Goal: Task Accomplishment & Management: Manage account settings

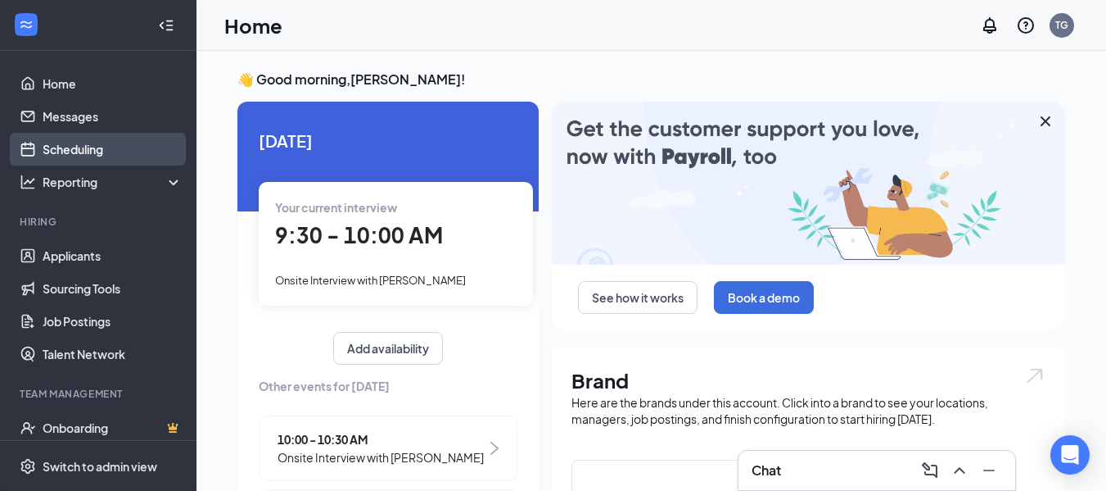
click at [72, 147] on link "Scheduling" at bounding box center [113, 149] width 140 height 33
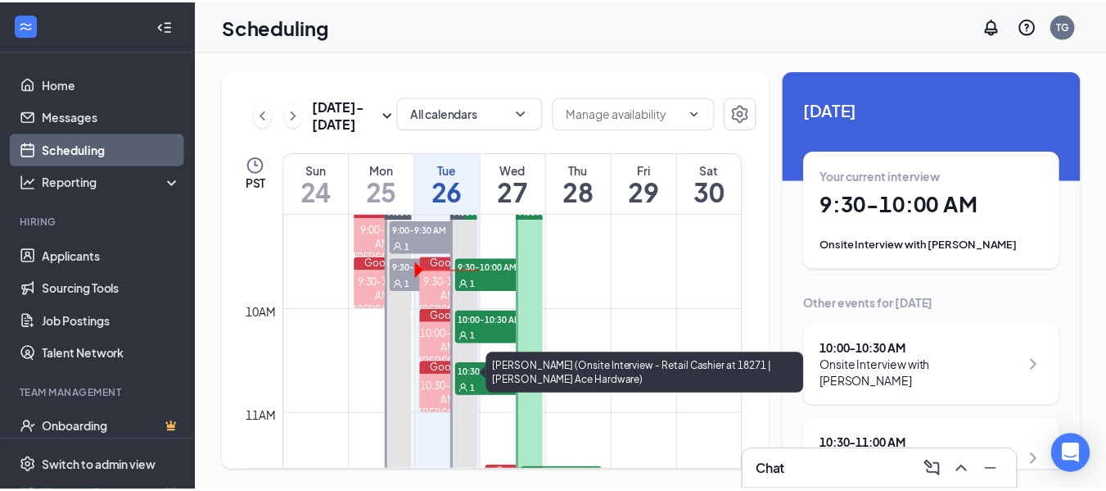
scroll to position [887, 0]
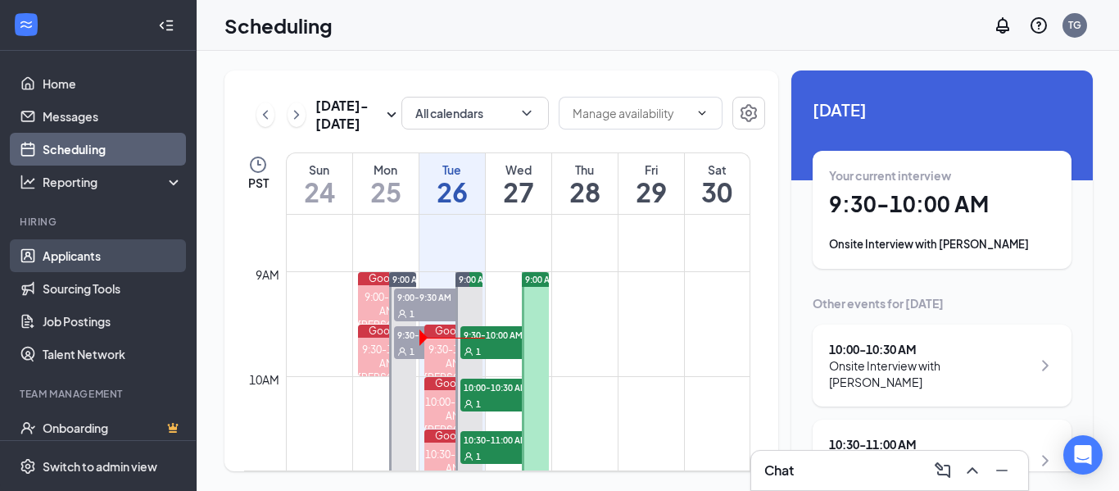
click at [82, 259] on link "Applicants" at bounding box center [113, 255] width 140 height 33
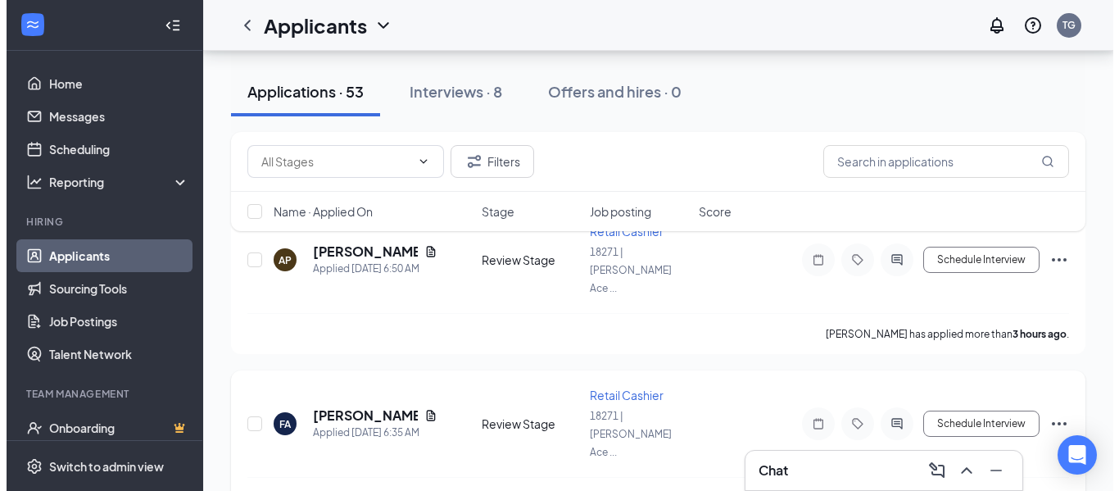
scroll to position [82, 0]
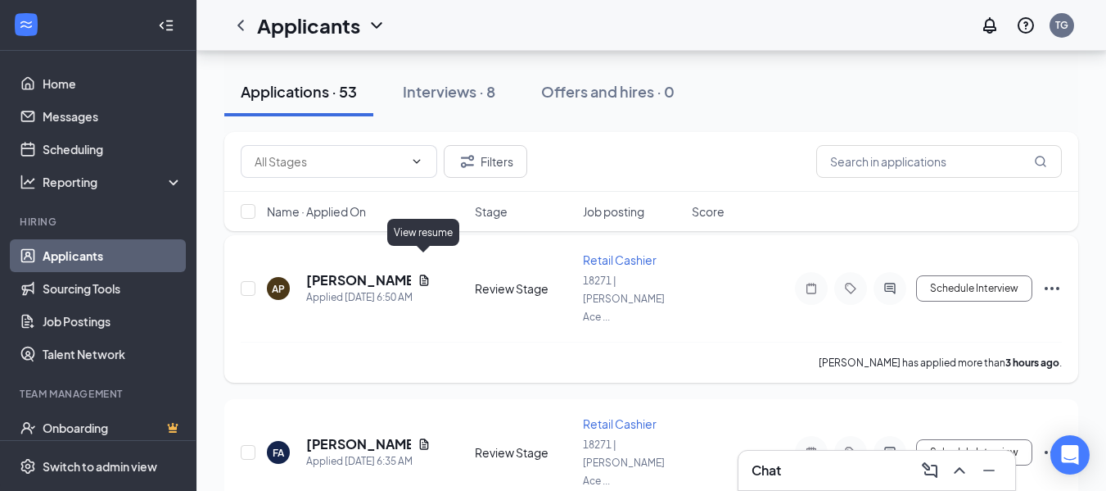
click at [423, 274] on icon "Document" at bounding box center [423, 279] width 9 height 11
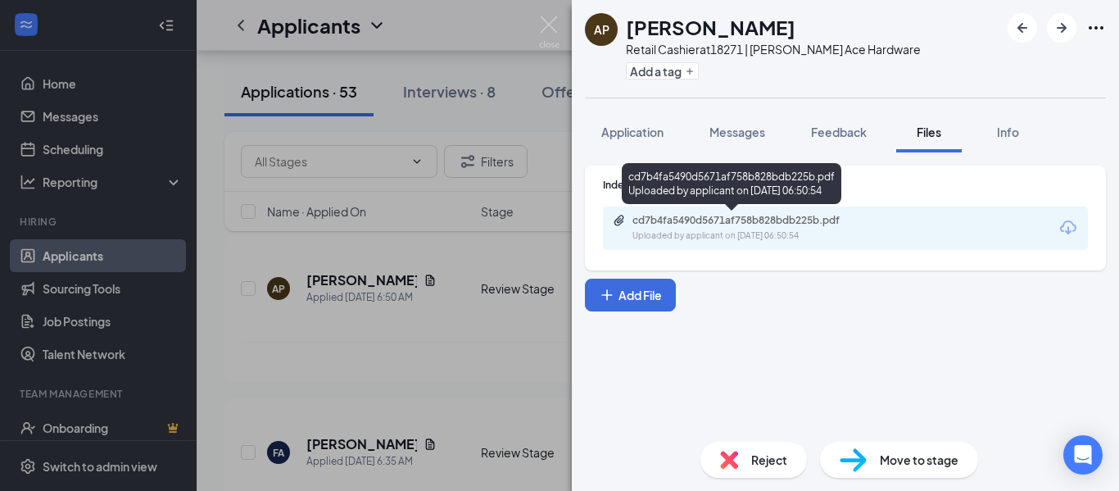
click at [750, 230] on div "Uploaded by applicant on [DATE] 06:50:54" at bounding box center [755, 235] width 246 height 13
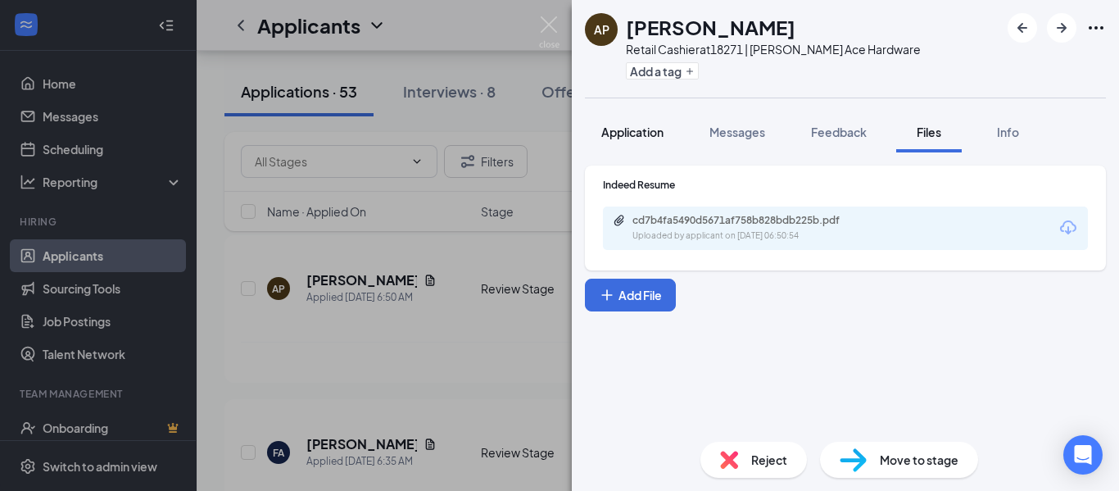
click at [620, 130] on span "Application" at bounding box center [632, 131] width 62 height 15
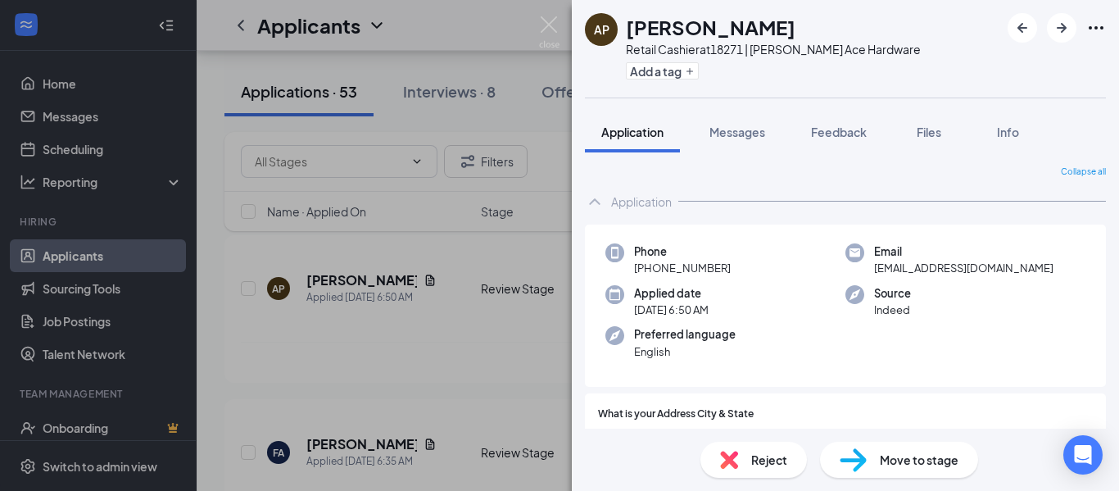
click at [926, 463] on span "Move to stage" at bounding box center [919, 459] width 79 height 18
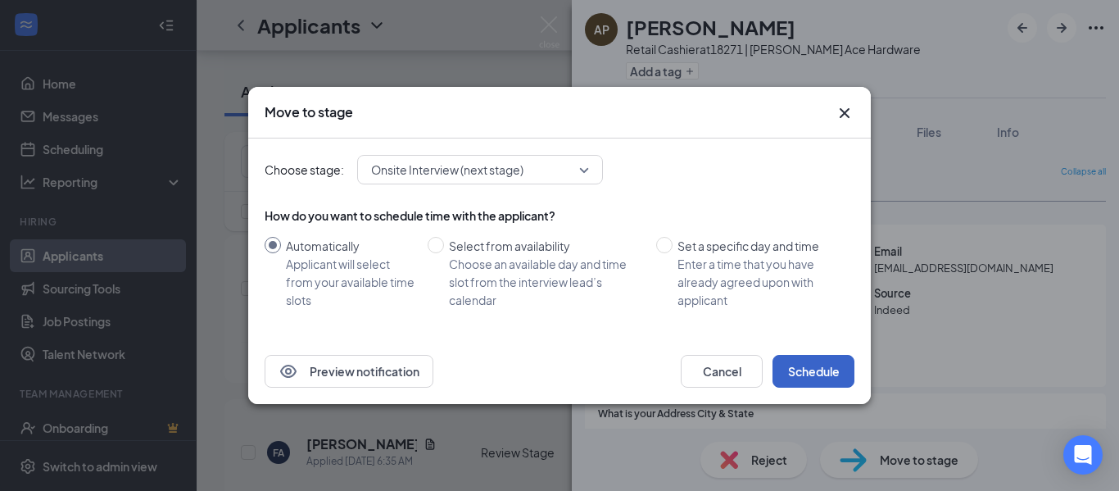
click at [805, 375] on button "Schedule" at bounding box center [813, 371] width 82 height 33
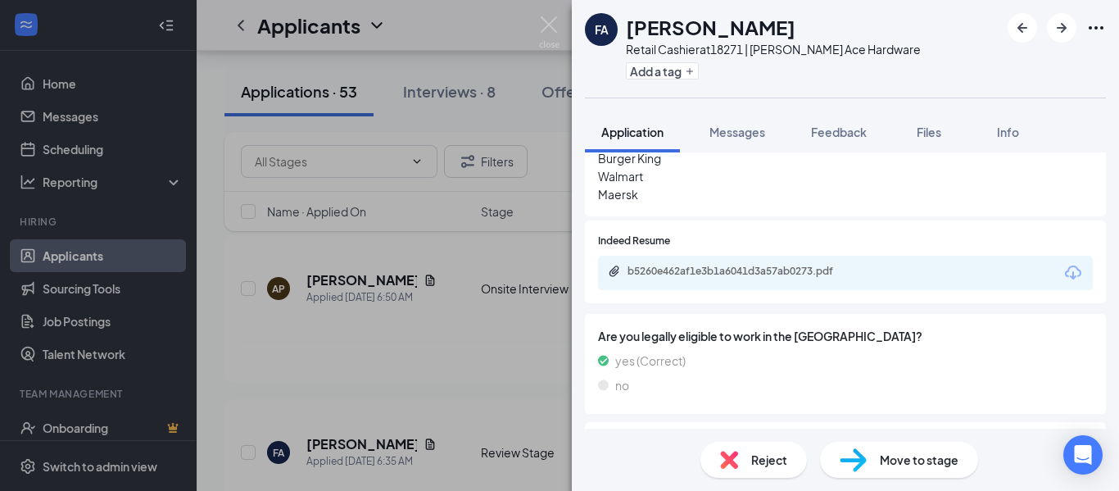
scroll to position [901, 0]
click at [795, 260] on div "b5260e462af1e3b1a6041d3a57ab0273.pdf" at bounding box center [845, 271] width 495 height 34
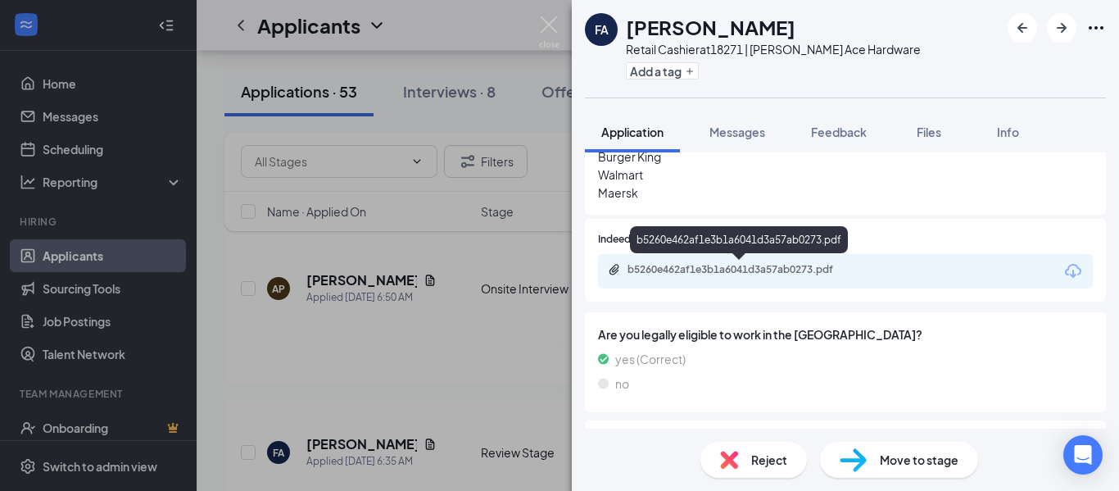
click at [789, 269] on div "b5260e462af1e3b1a6041d3a57ab0273.pdf" at bounding box center [741, 269] width 229 height 13
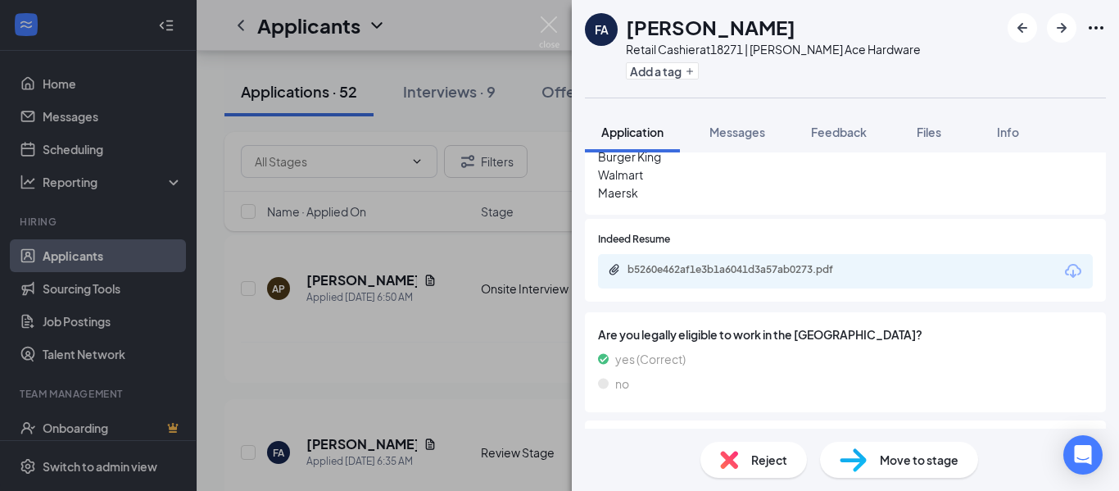
click at [459, 369] on div "FA Farose Aslami Retail Cashier at 18271 | [PERSON_NAME] Ace Hardware Add a tag…" at bounding box center [559, 245] width 1119 height 491
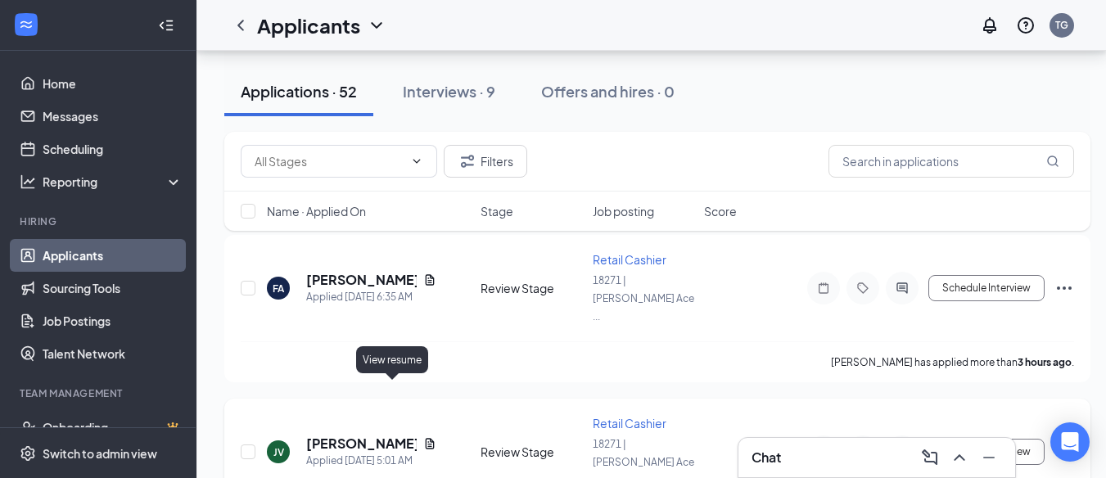
click at [423, 437] on icon "Document" at bounding box center [429, 443] width 13 height 13
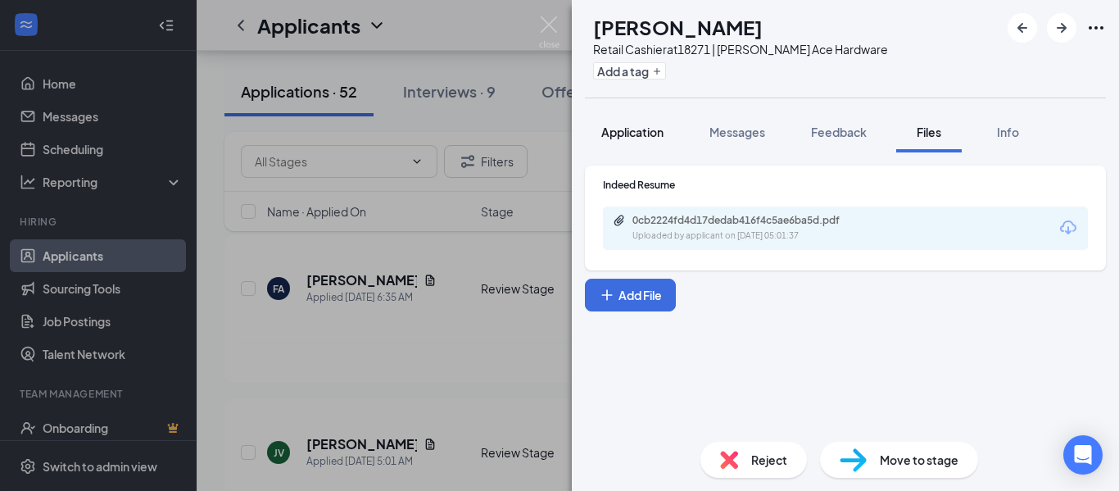
drag, startPoint x: 642, startPoint y: 128, endPoint x: 646, endPoint y: 142, distance: 14.5
click at [642, 128] on span "Application" at bounding box center [632, 131] width 62 height 15
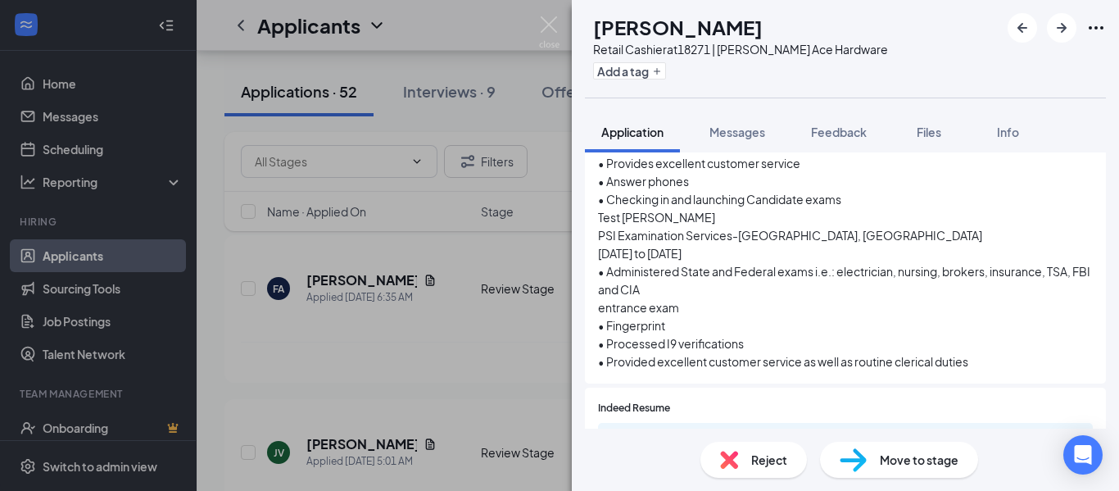
scroll to position [1228, 0]
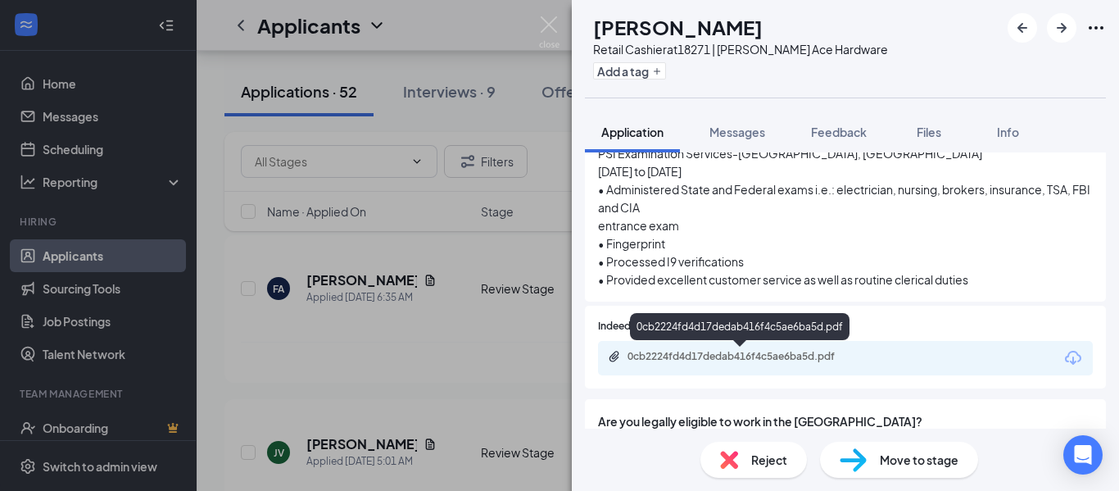
click at [772, 360] on div "0cb2224fd4d17dedab416f4c5ae6ba5d.pdf" at bounding box center [741, 356] width 229 height 13
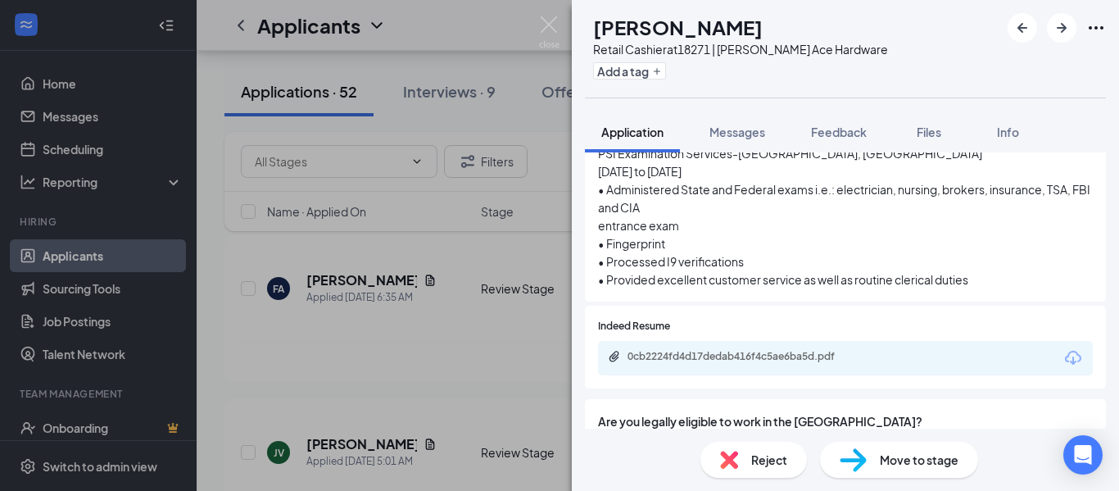
click at [896, 453] on span "Move to stage" at bounding box center [919, 459] width 79 height 18
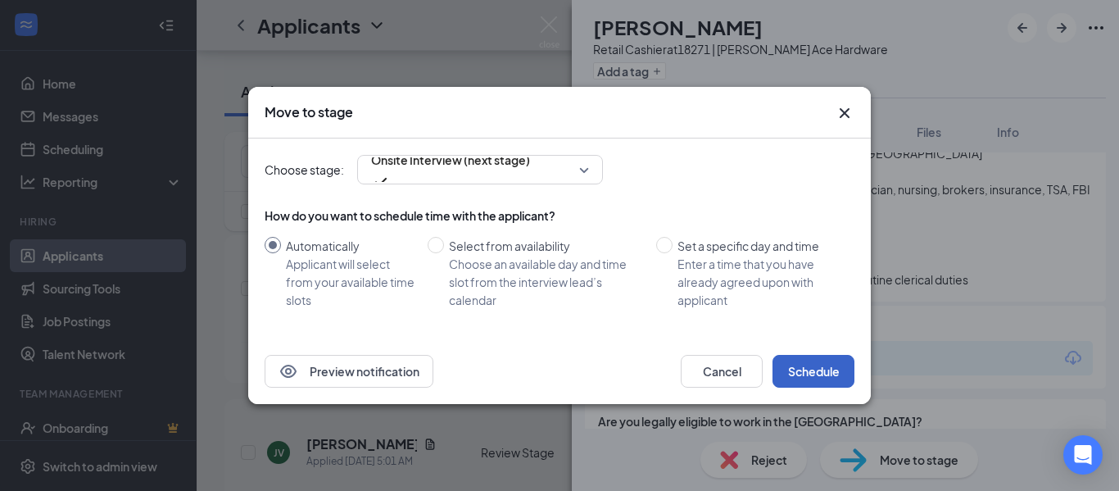
click at [821, 374] on button "Schedule" at bounding box center [813, 371] width 82 height 33
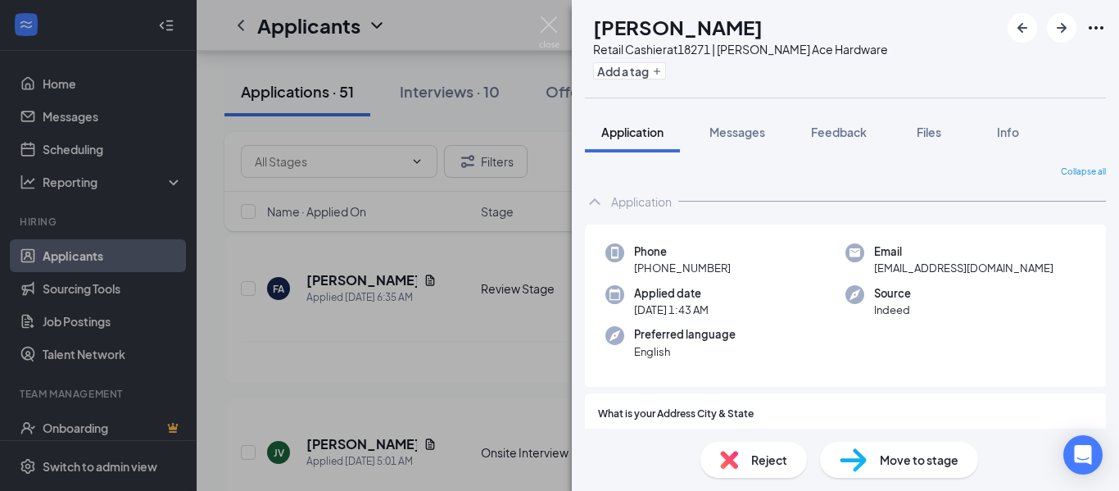
click at [533, 215] on div "KA [PERSON_NAME] Retail Cashier at 18271 | [PERSON_NAME] Hardware Add a tag App…" at bounding box center [559, 245] width 1119 height 491
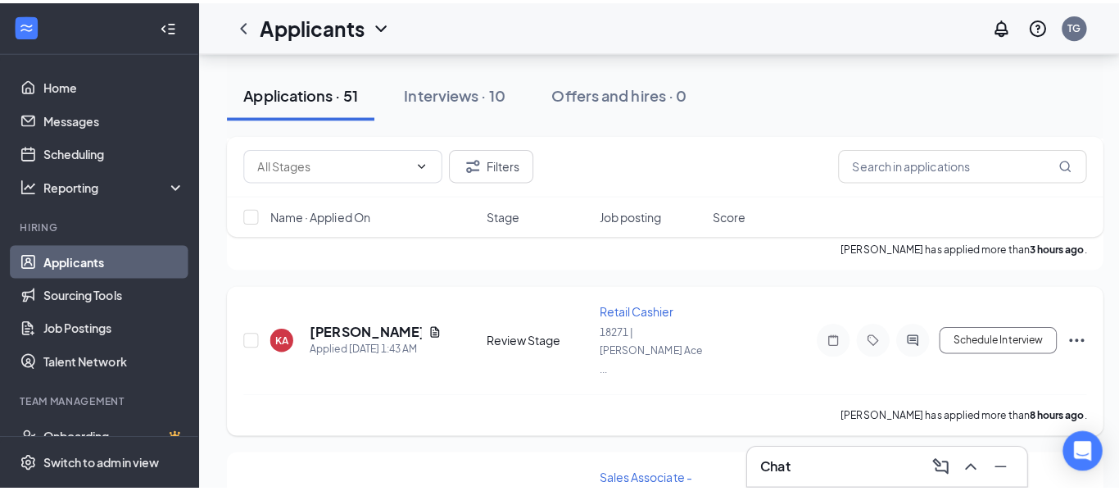
scroll to position [164, 0]
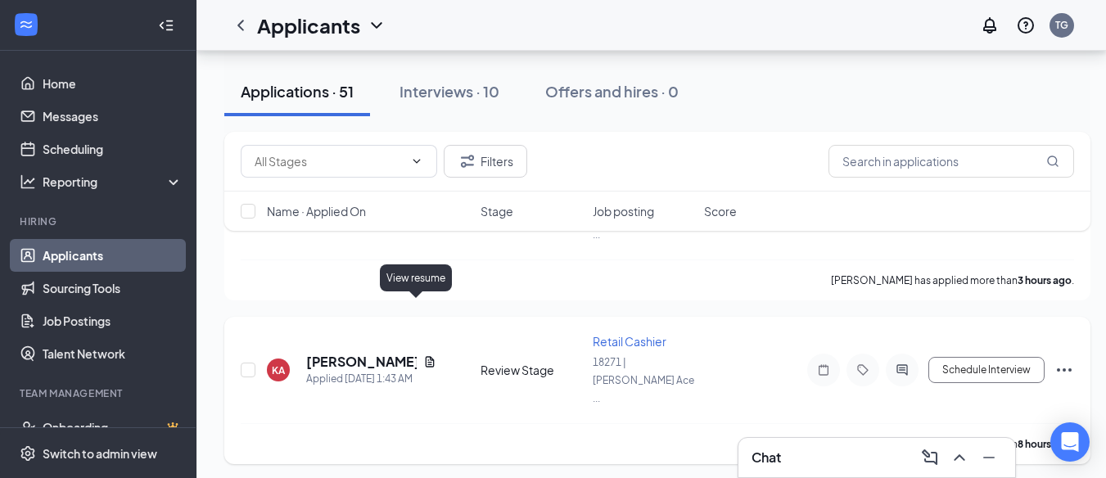
click at [426, 356] on icon "Document" at bounding box center [430, 361] width 9 height 11
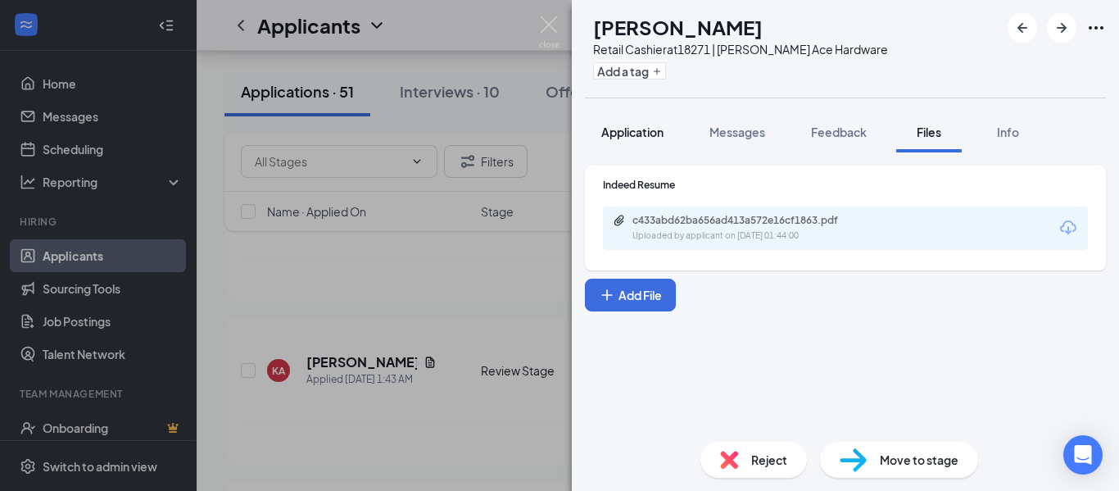
drag, startPoint x: 631, startPoint y: 136, endPoint x: 629, endPoint y: 144, distance: 8.4
click at [631, 136] on span "Application" at bounding box center [632, 131] width 62 height 15
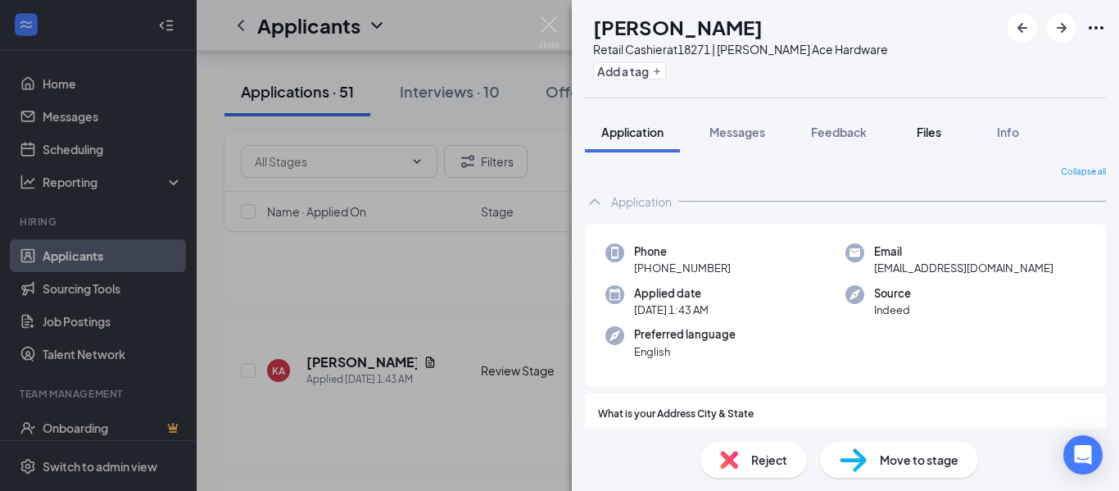
click at [925, 137] on span "Files" at bounding box center [928, 131] width 25 height 15
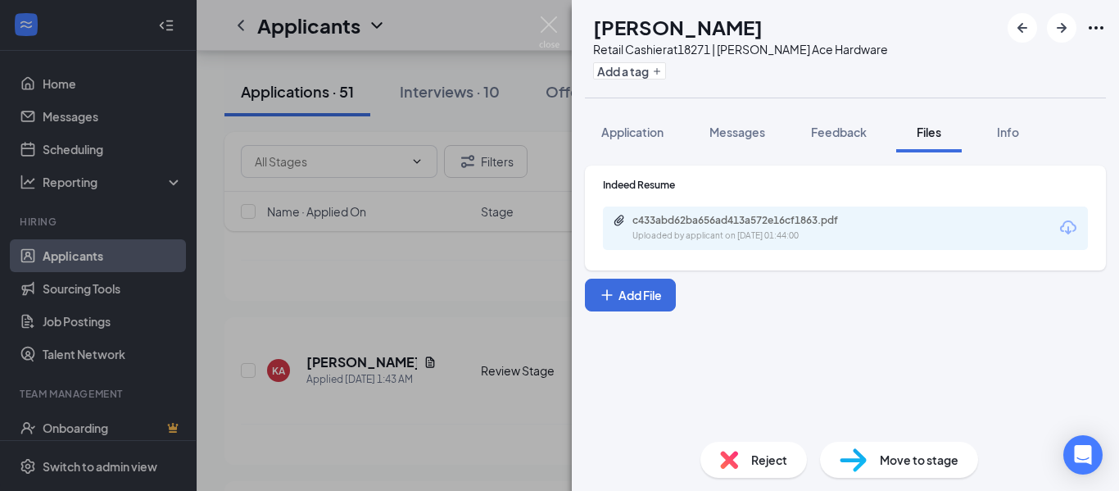
click at [681, 225] on div "c433abd62ba656ad413a572e16cf1863.pdf" at bounding box center [746, 220] width 229 height 13
click at [630, 138] on span "Application" at bounding box center [632, 131] width 62 height 15
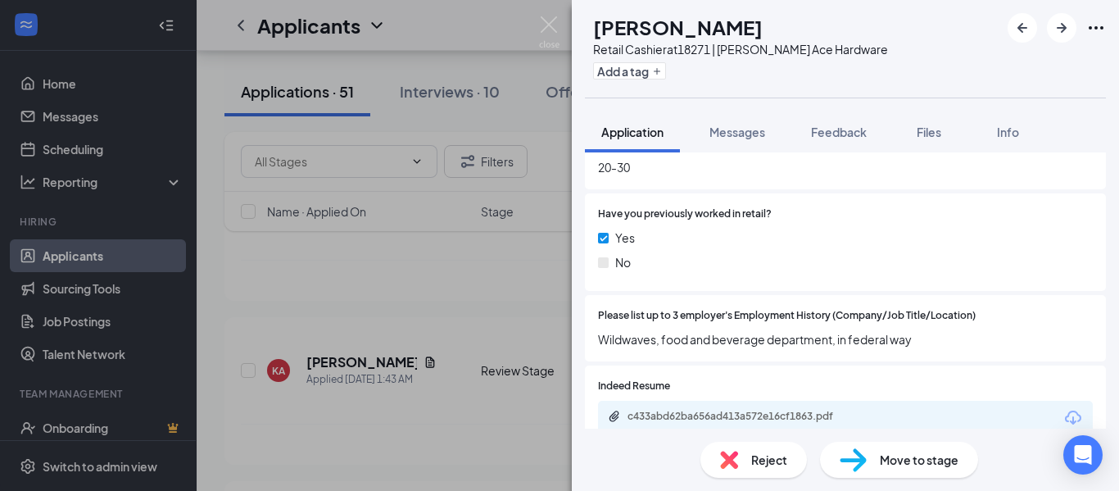
scroll to position [737, 0]
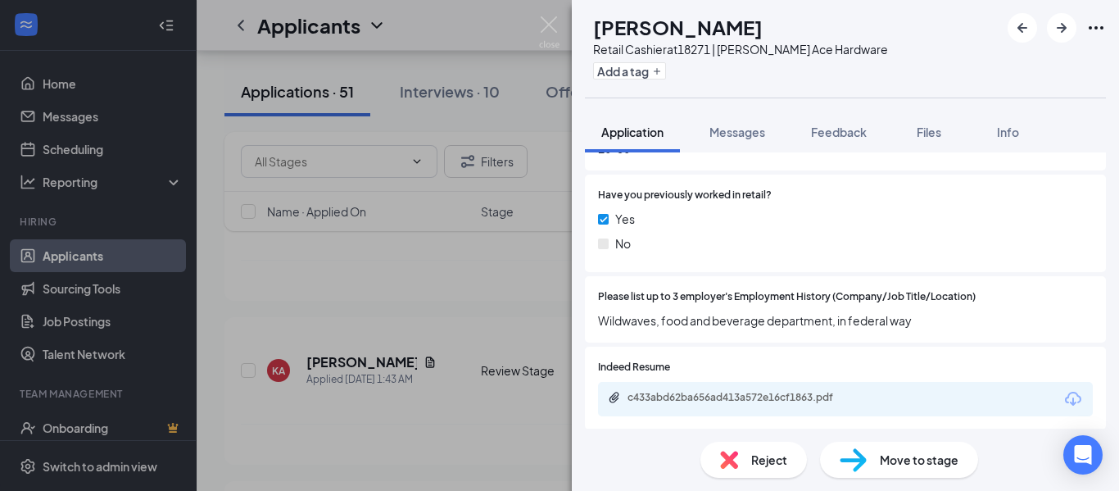
click at [889, 462] on span "Move to stage" at bounding box center [919, 459] width 79 height 18
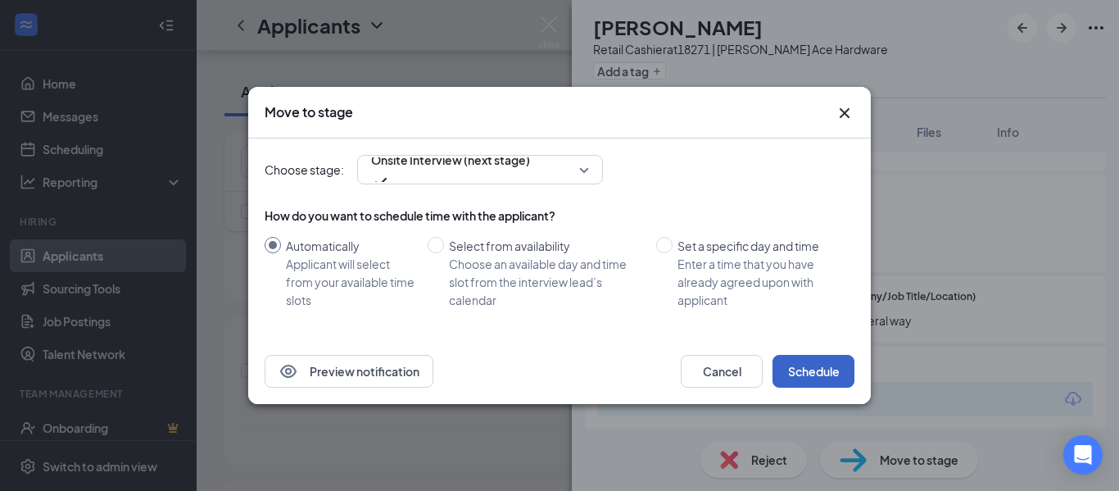
click at [799, 378] on button "Schedule" at bounding box center [813, 371] width 82 height 33
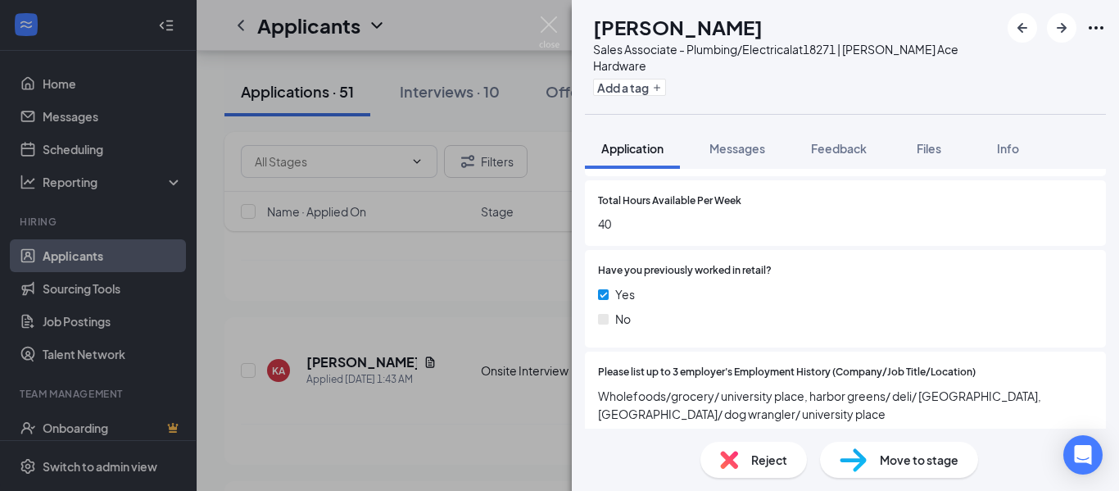
scroll to position [819, 0]
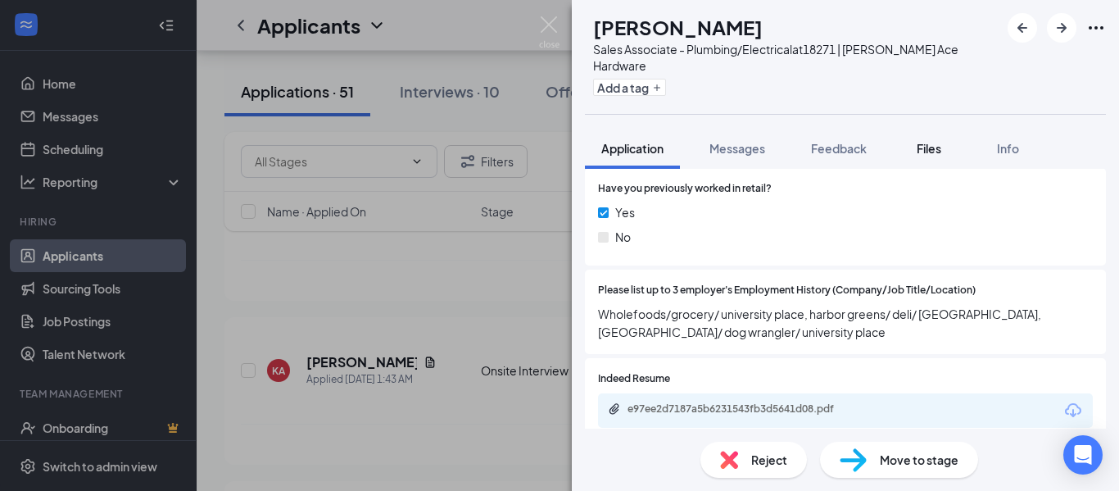
click at [920, 141] on span "Files" at bounding box center [928, 148] width 25 height 15
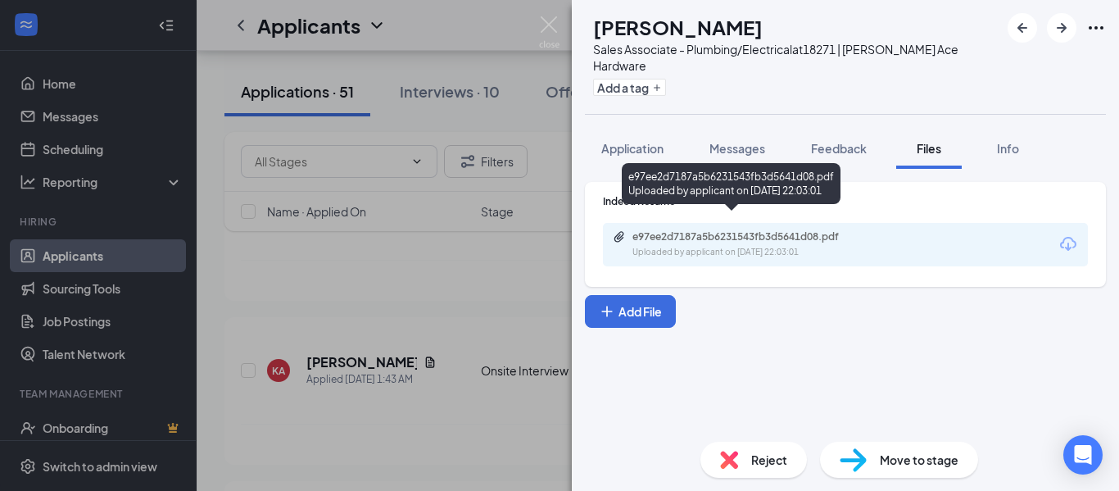
click at [720, 230] on div "e97ee2d7187a5b6231543fb3d5641d08.pdf" at bounding box center [746, 236] width 229 height 13
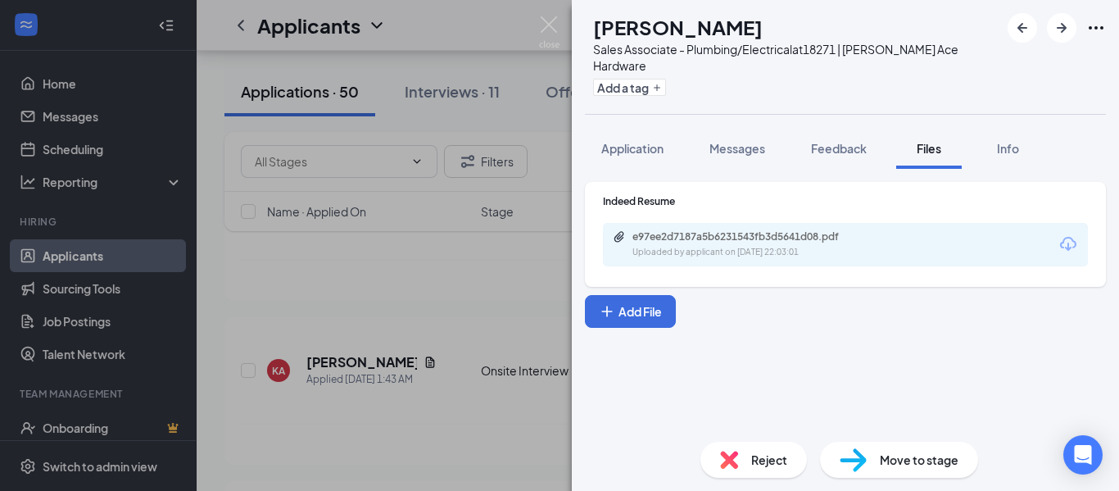
click at [752, 470] on div "Reject" at bounding box center [753, 459] width 106 height 36
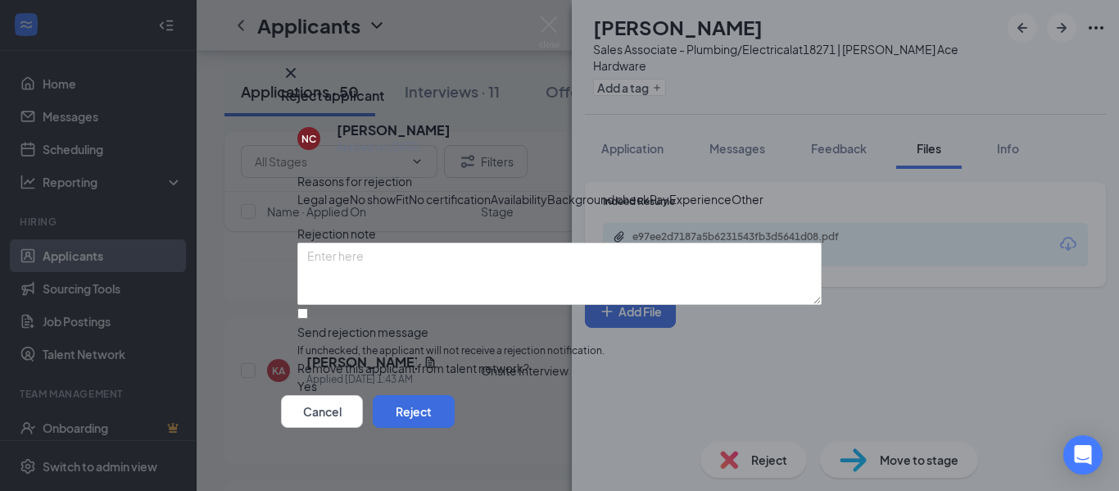
click at [409, 194] on span "Fit" at bounding box center [402, 199] width 13 height 18
click at [455, 427] on button "Reject" at bounding box center [414, 411] width 82 height 33
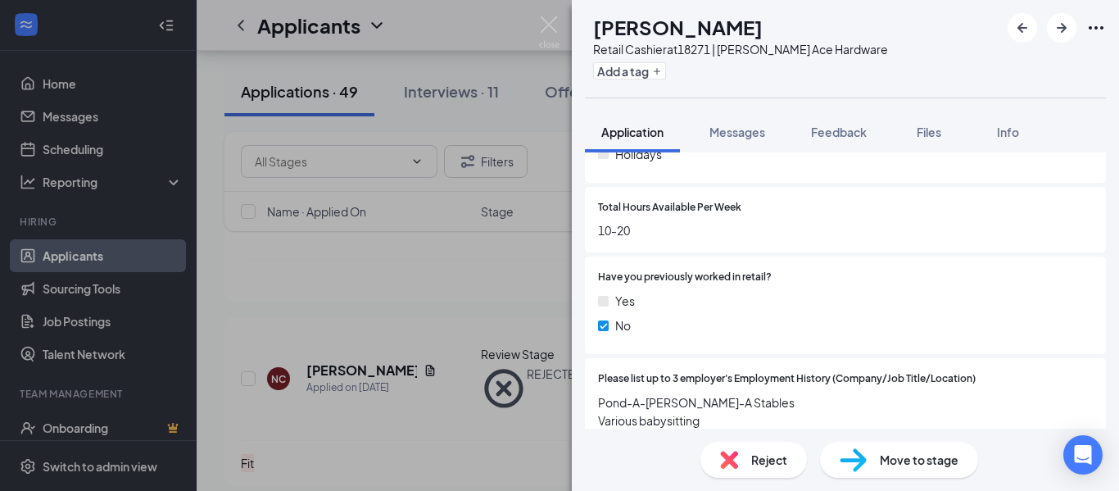
scroll to position [737, 0]
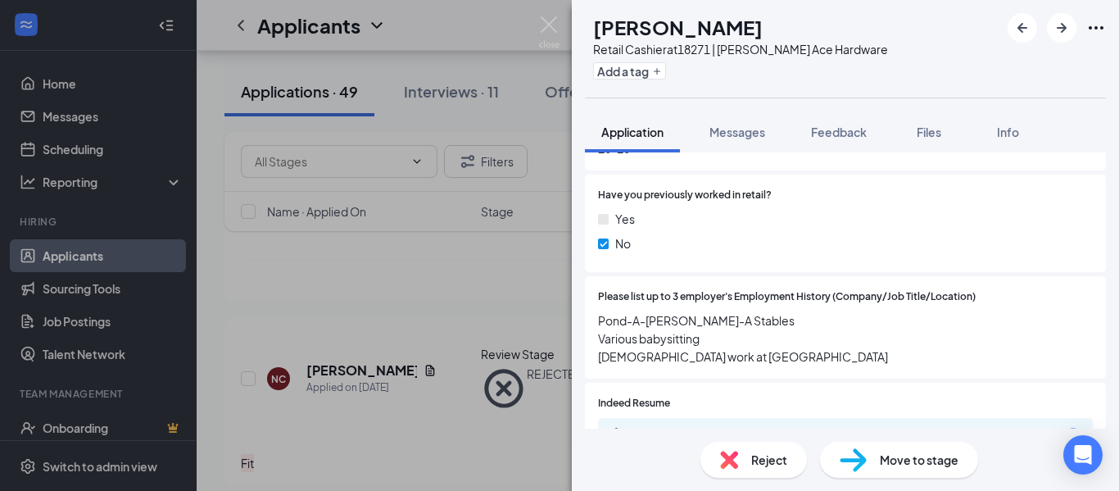
click at [773, 465] on span "Reject" at bounding box center [769, 459] width 36 height 18
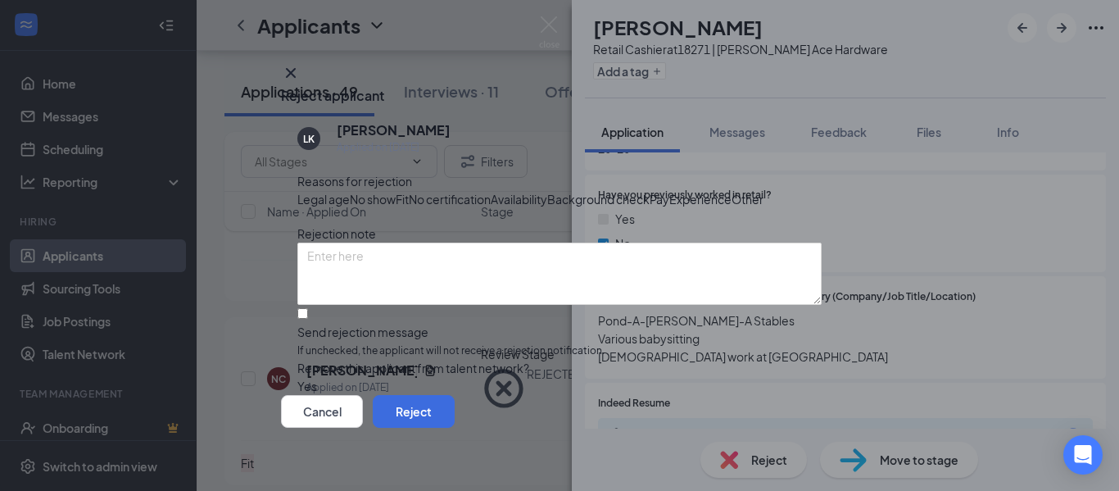
click at [409, 197] on span "Fit" at bounding box center [402, 199] width 13 height 18
click at [455, 410] on button "Reject" at bounding box center [414, 411] width 82 height 33
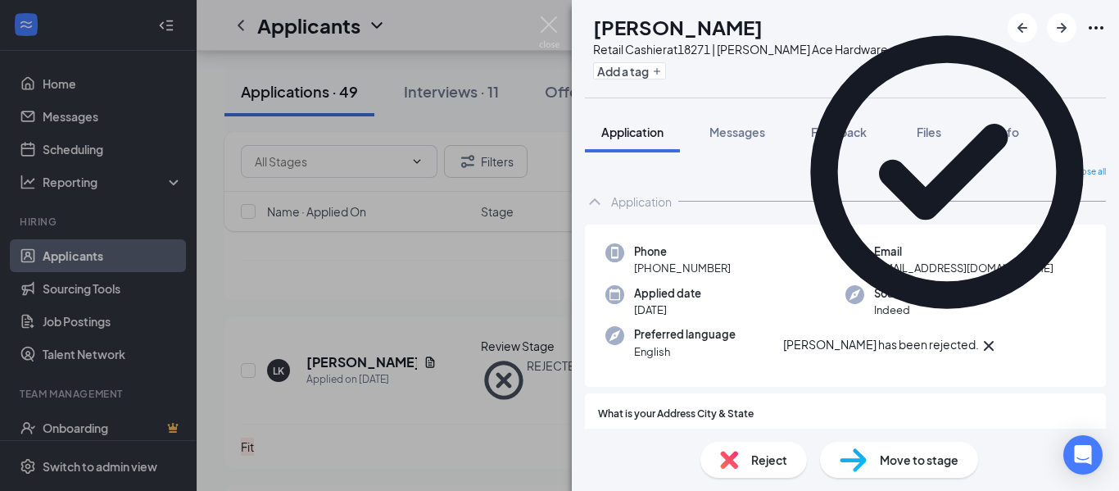
click at [993, 341] on icon "Cross" at bounding box center [989, 346] width 10 height 10
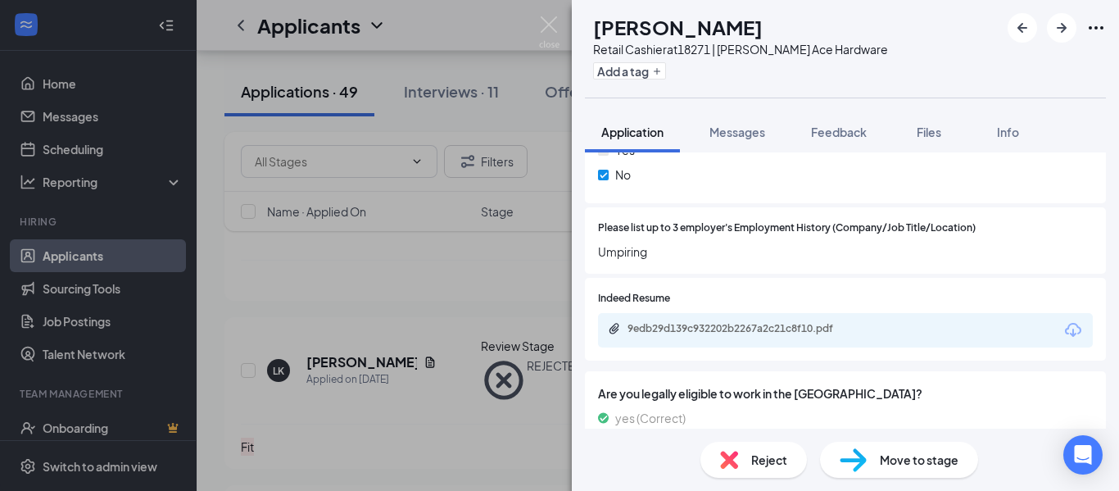
scroll to position [819, 0]
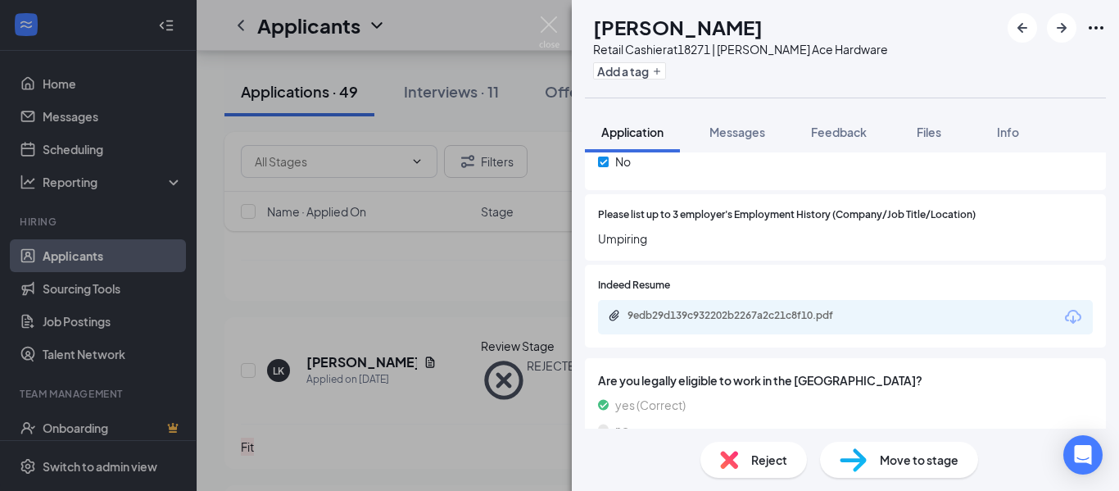
click at [764, 464] on span "Reject" at bounding box center [769, 459] width 36 height 18
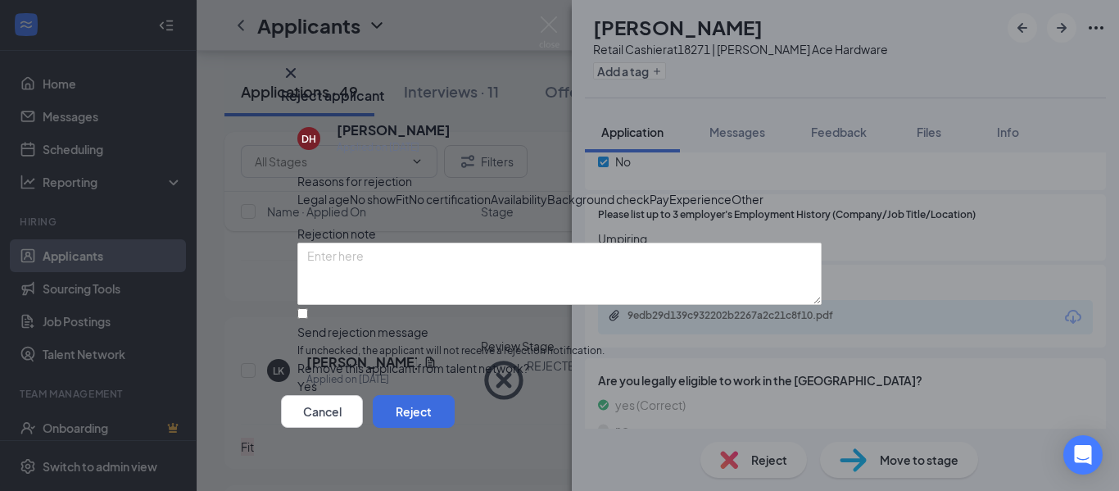
click at [409, 201] on span "Fit" at bounding box center [402, 199] width 13 height 18
click at [455, 426] on button "Reject" at bounding box center [414, 411] width 82 height 33
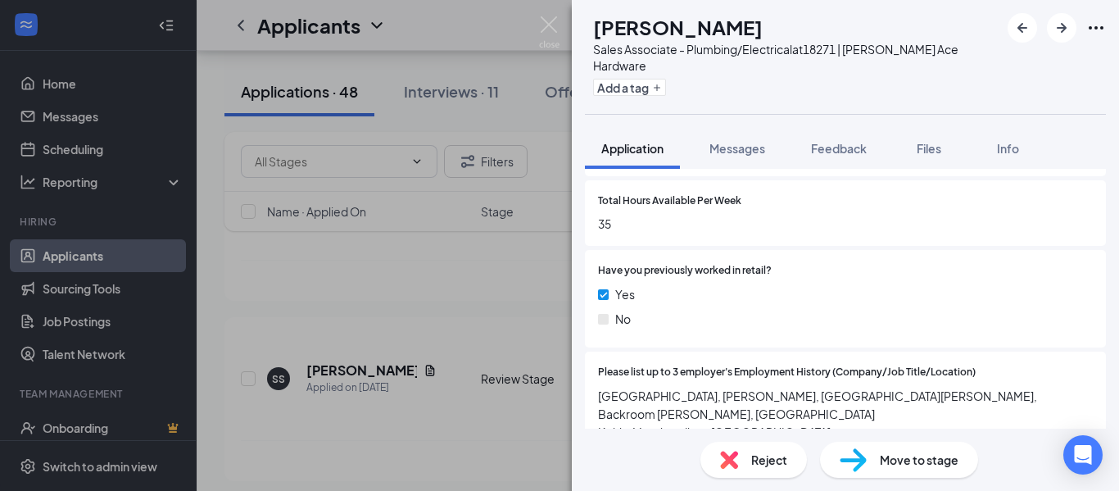
scroll to position [819, 0]
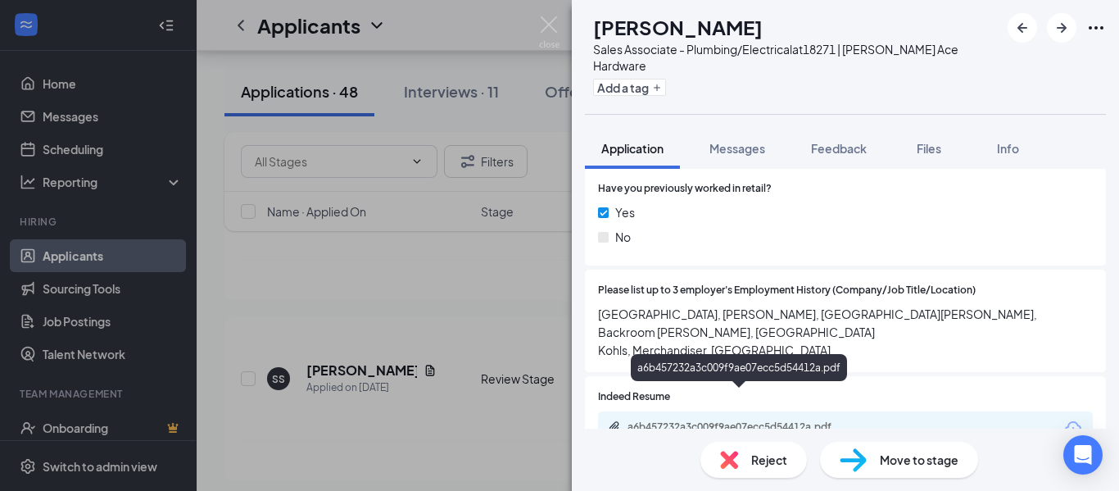
click at [780, 420] on div "a6b457232a3c009f9ae07ecc5d54412a.pdf" at bounding box center [741, 426] width 229 height 13
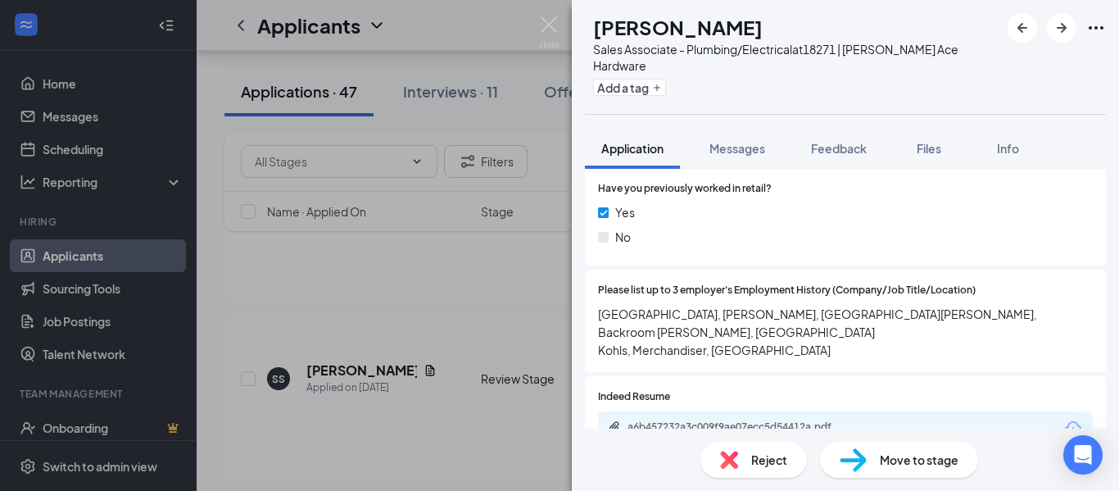
click at [768, 453] on span "Reject" at bounding box center [769, 459] width 36 height 18
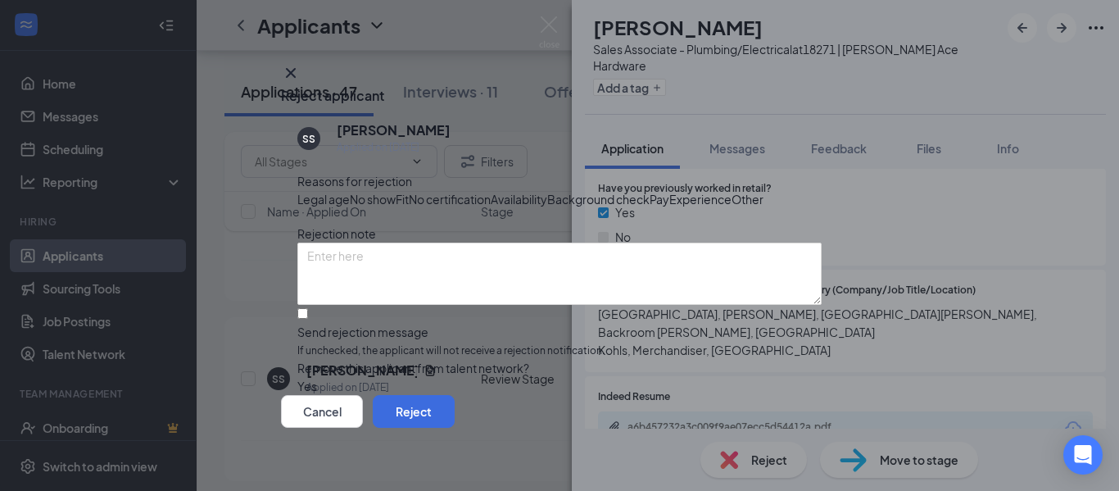
click at [409, 200] on span "Fit" at bounding box center [402, 199] width 13 height 18
click at [455, 414] on button "Reject" at bounding box center [414, 411] width 82 height 33
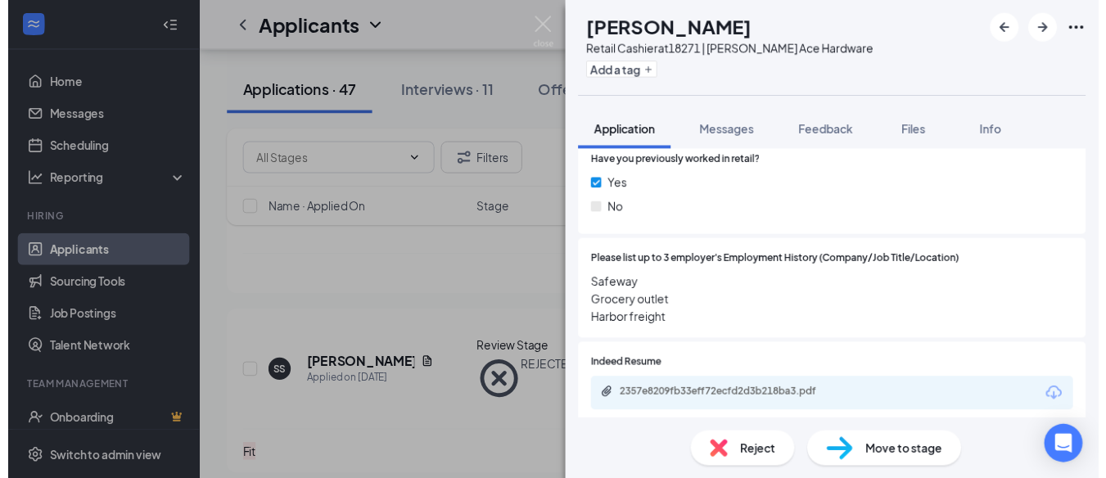
scroll to position [819, 0]
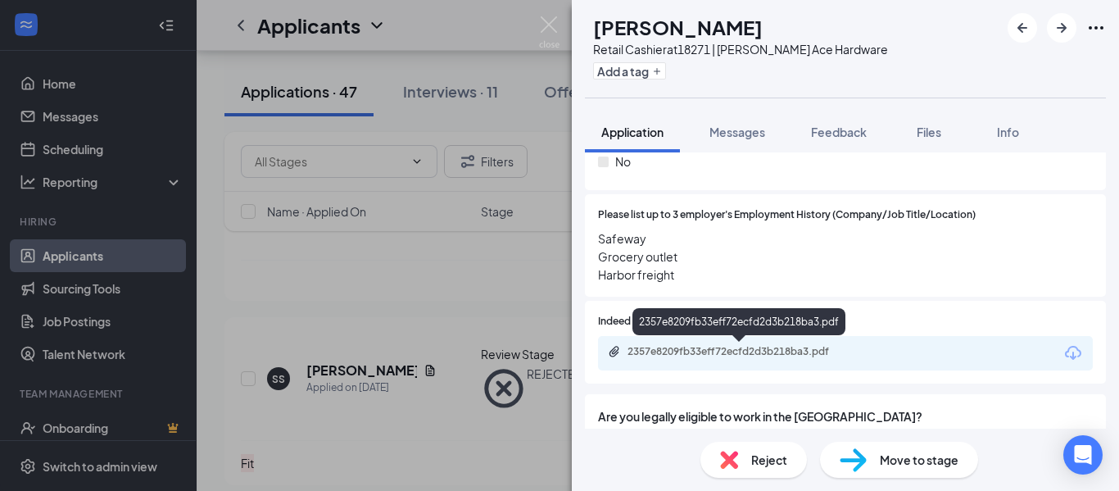
click at [765, 351] on div "2357e8209fb33eff72ecfd2d3b218ba3.pdf" at bounding box center [741, 351] width 229 height 13
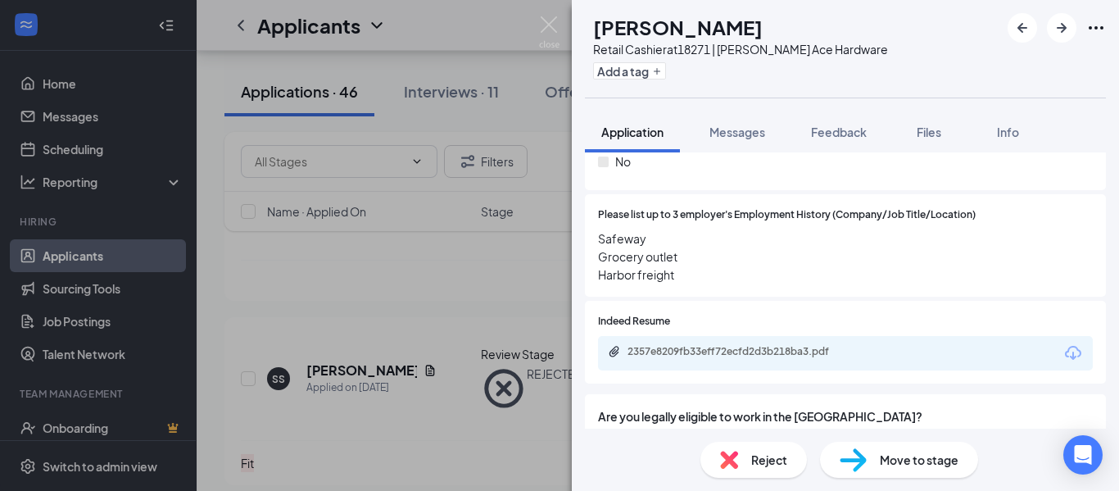
click at [550, 141] on div "JS [PERSON_NAME] Retail Cashier at [GEOGRAPHIC_DATA] | [PERSON_NAME] Ace Hardwa…" at bounding box center [559, 245] width 1119 height 491
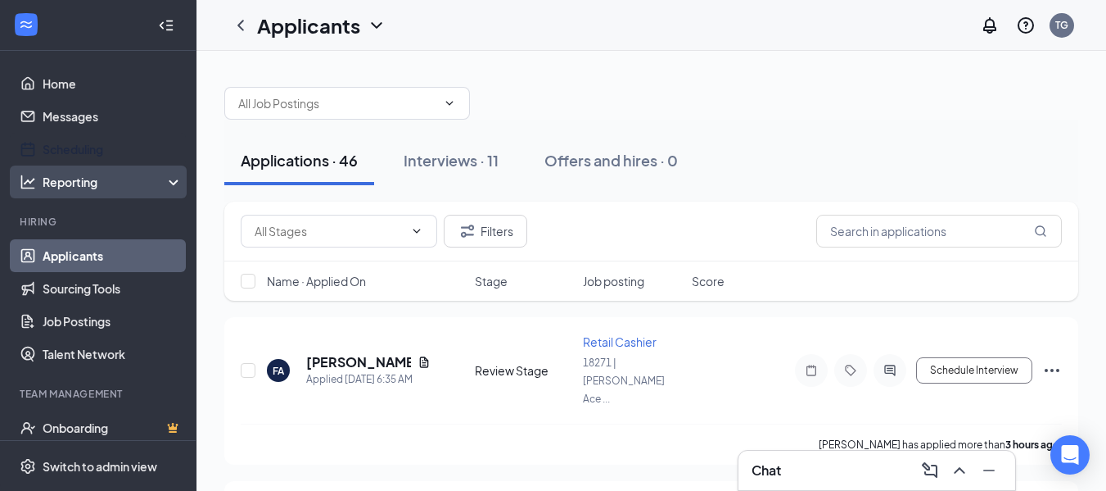
drag, startPoint x: 106, startPoint y: 151, endPoint x: 149, endPoint y: 177, distance: 50.0
click at [106, 151] on link "Scheduling" at bounding box center [113, 149] width 140 height 33
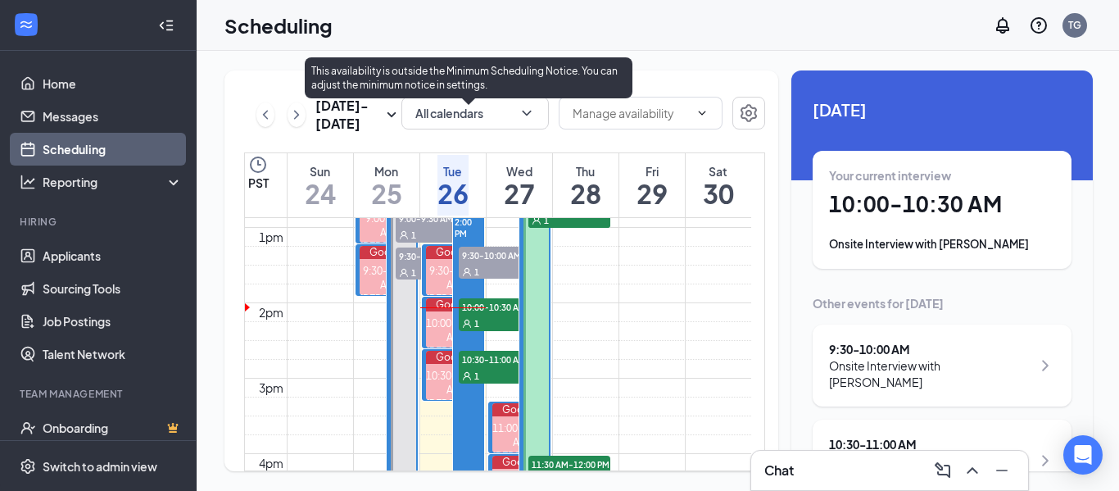
scroll to position [969, 0]
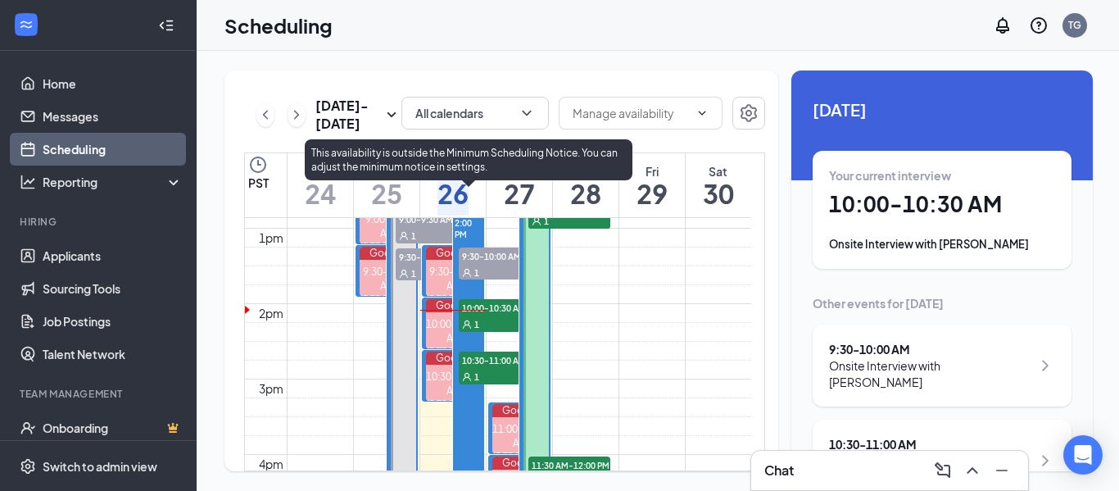
click at [483, 308] on span "10:00-10:30 AM" at bounding box center [500, 307] width 82 height 16
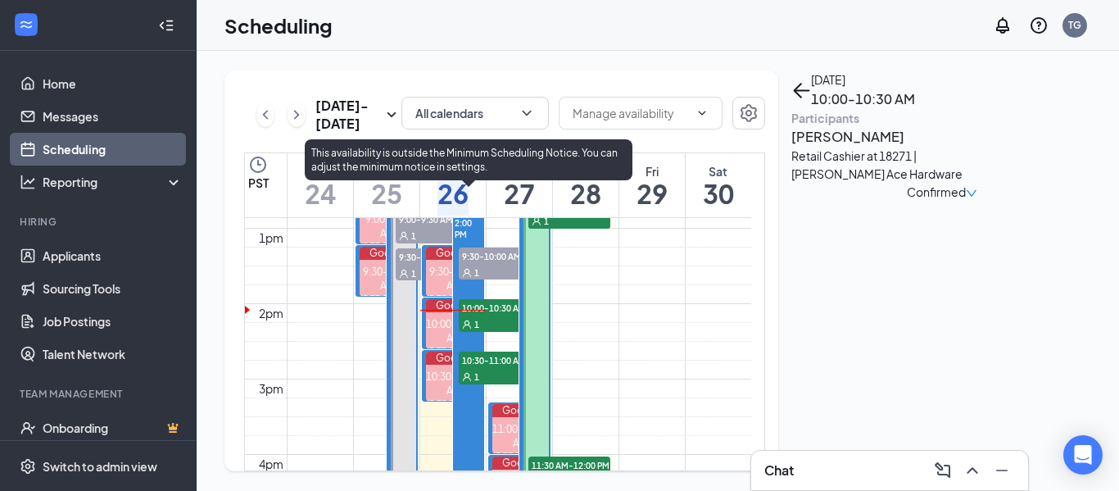
click at [483, 265] on div "1" at bounding box center [500, 272] width 82 height 16
click at [502, 310] on span "10:00-10:30 AM" at bounding box center [500, 307] width 82 height 16
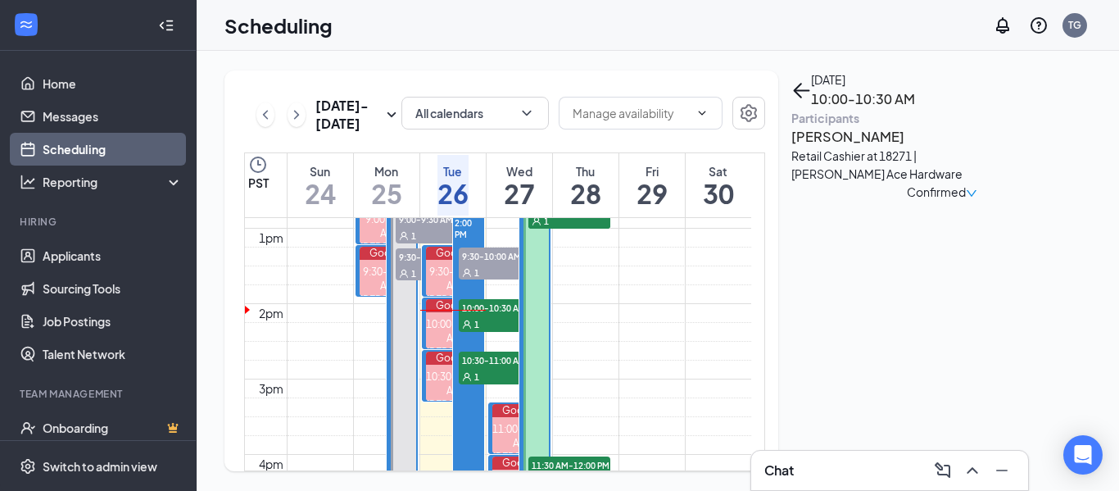
click at [830, 147] on h3 "[PERSON_NAME]" at bounding box center [877, 136] width 172 height 21
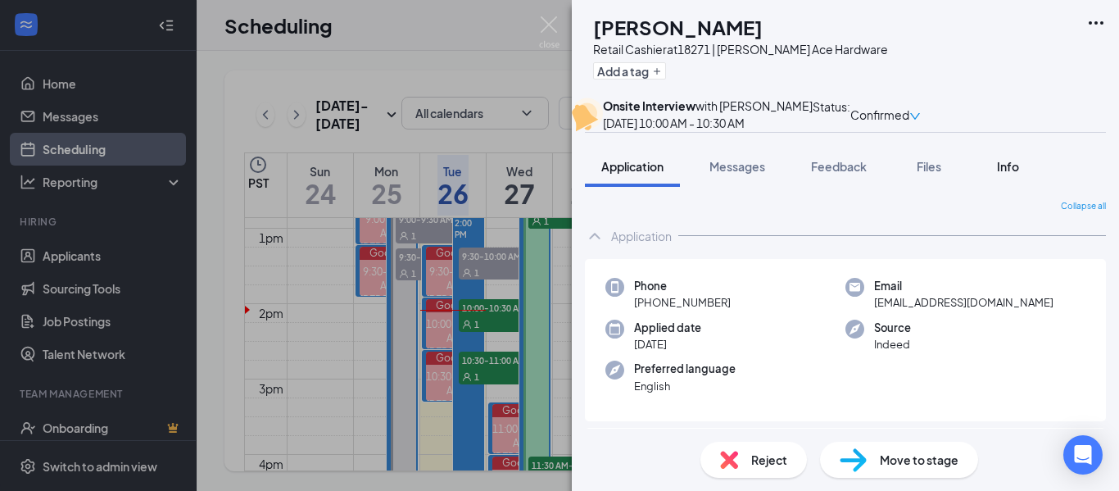
click at [1012, 174] on div "Info" at bounding box center [1007, 166] width 33 height 16
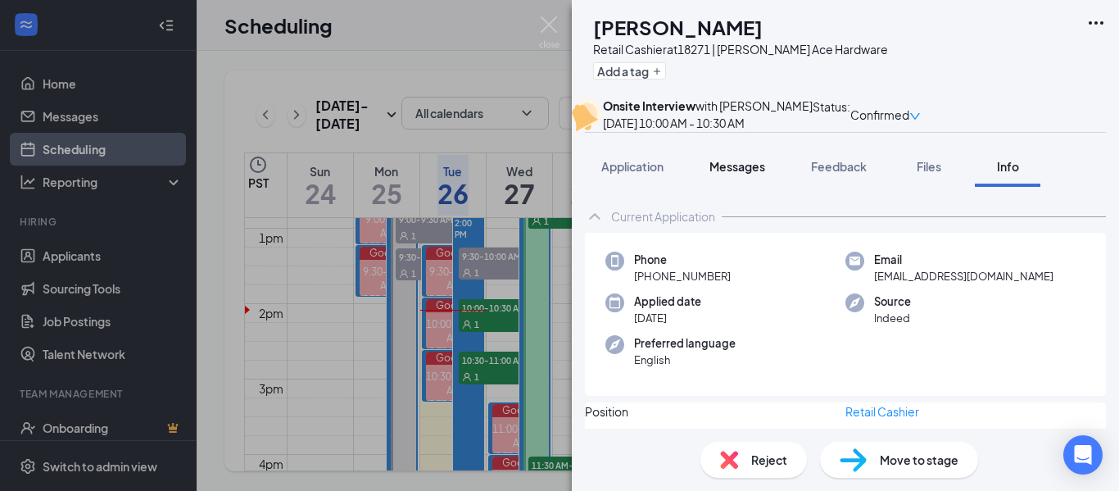
click at [725, 174] on span "Messages" at bounding box center [737, 166] width 56 height 15
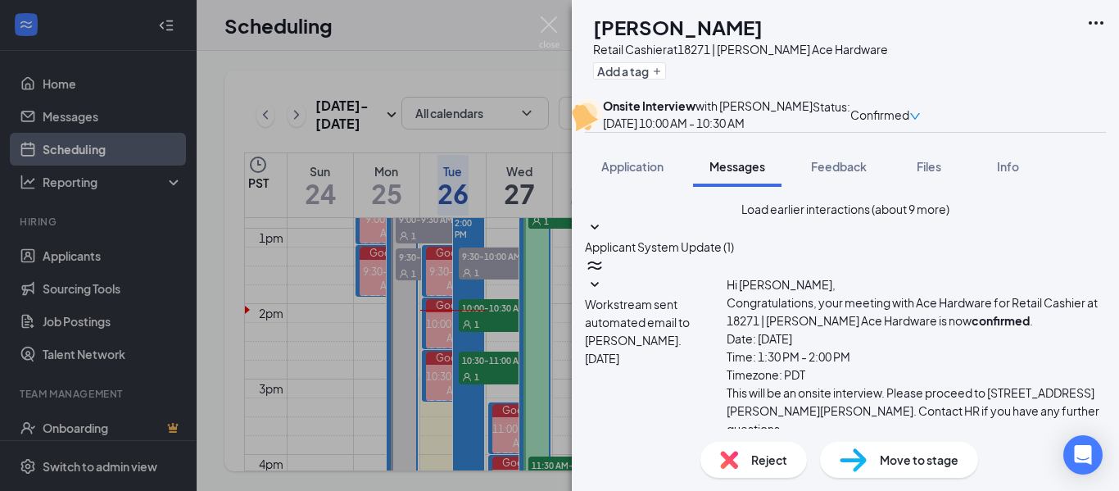
scroll to position [738, 0]
click at [832, 174] on span "Feedback" at bounding box center [839, 166] width 56 height 15
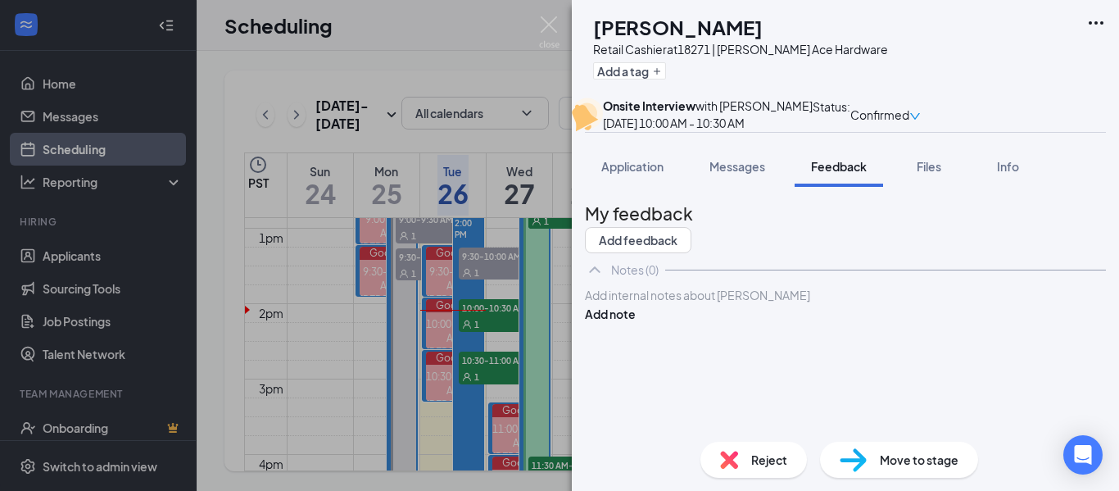
click at [754, 304] on div at bounding box center [845, 295] width 519 height 17
click at [941, 174] on span "Files" at bounding box center [928, 166] width 25 height 15
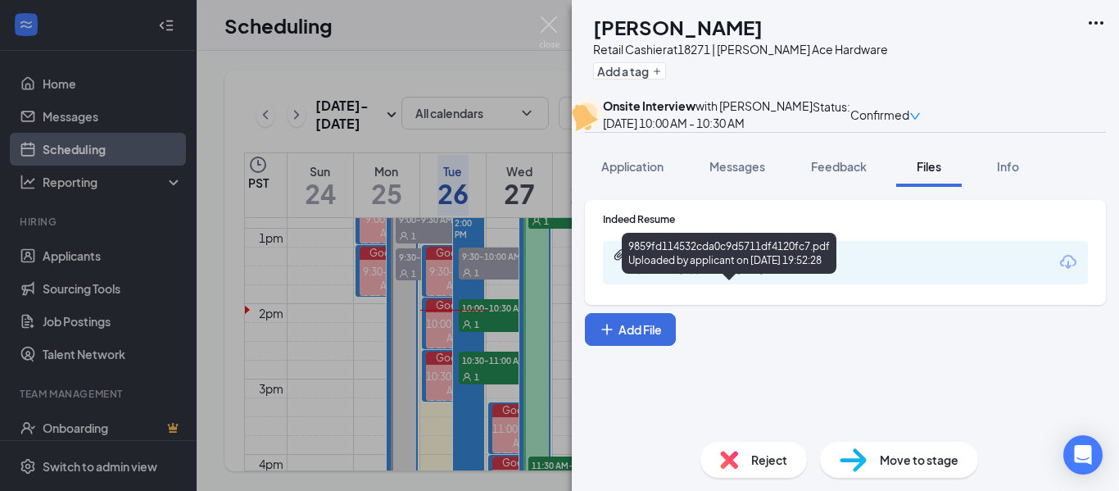
click at [683, 261] on div "9859fd114532cda0c9d5711df4120fc7.pdf" at bounding box center [746, 254] width 229 height 13
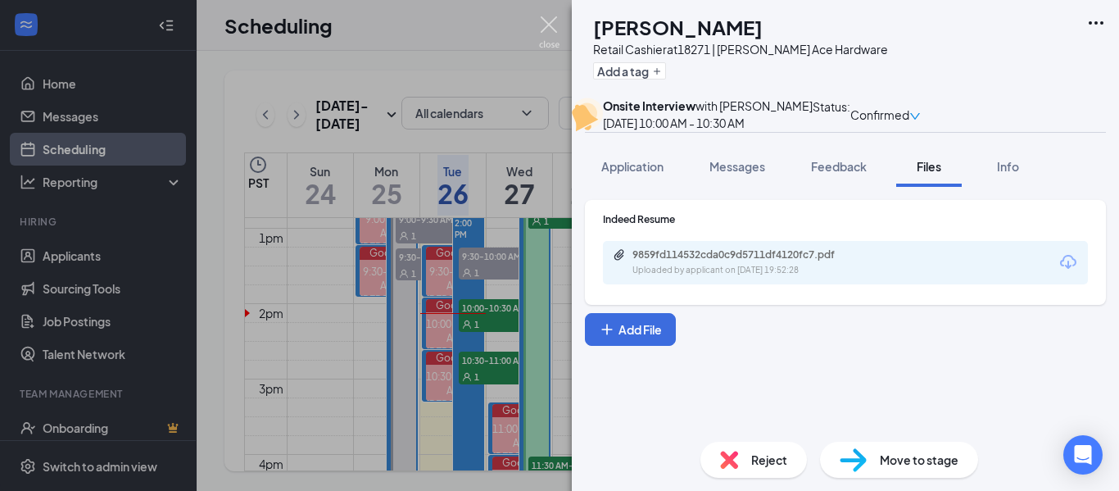
click at [547, 31] on img at bounding box center [549, 32] width 20 height 32
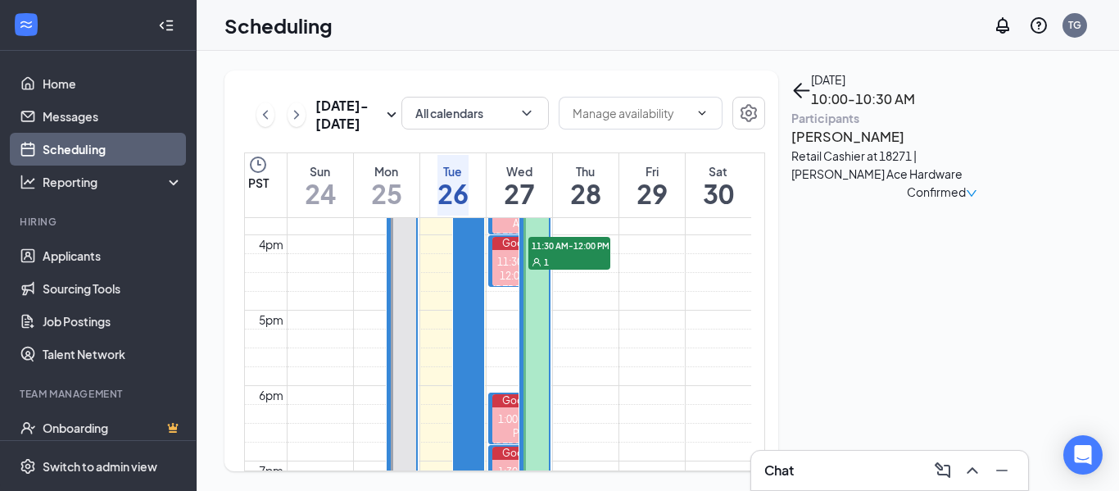
scroll to position [969, 0]
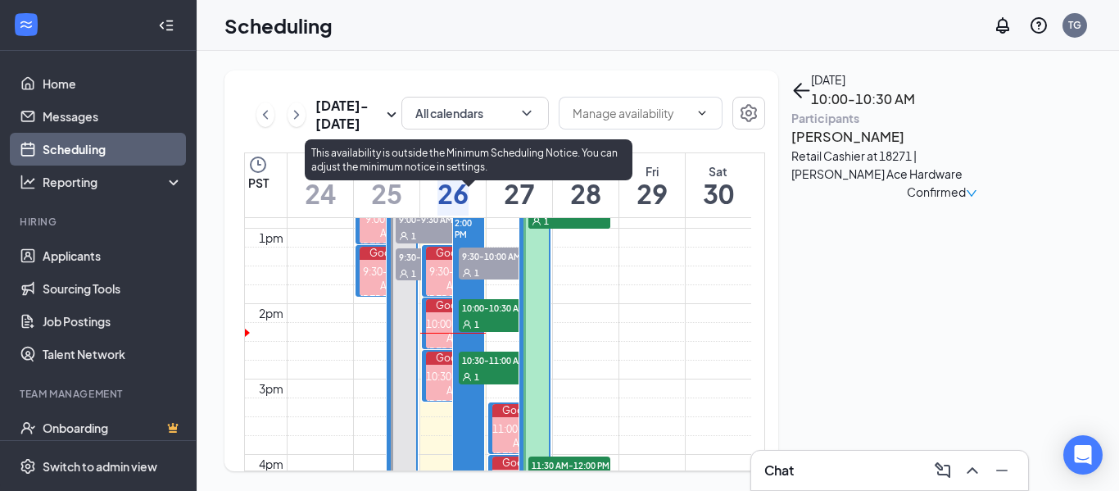
click at [491, 264] on div "1" at bounding box center [500, 272] width 82 height 16
click at [484, 318] on div "1" at bounding box center [500, 323] width 82 height 16
click at [480, 362] on span "10:30-11:00 AM" at bounding box center [500, 359] width 82 height 16
